Goal: Task Accomplishment & Management: Use online tool/utility

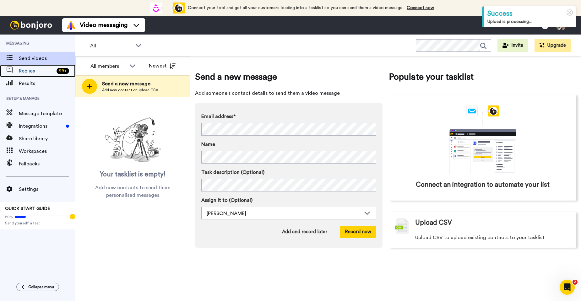
click at [47, 73] on span "Replies" at bounding box center [36, 71] width 35 height 8
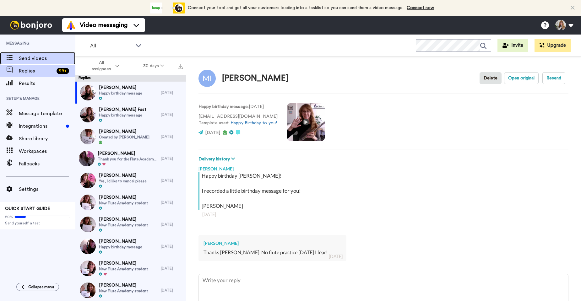
click at [44, 59] on span "Send videos" at bounding box center [47, 59] width 57 height 8
